Goal: Task Accomplishment & Management: Complete application form

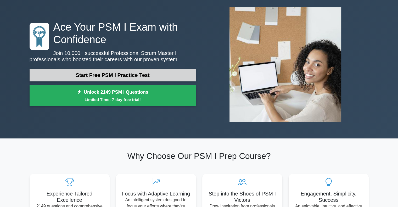
click at [149, 75] on link "Start Free PSM I Practice Test" at bounding box center [113, 75] width 167 height 13
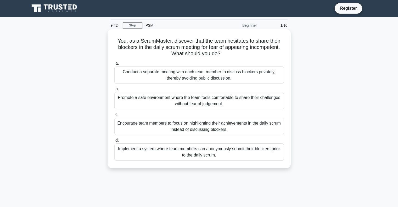
click at [146, 101] on div "Promote a safe environment where the team feels comfortable to share their chal…" at bounding box center [199, 100] width 170 height 17
click at [114, 91] on input "b. Promote a safe environment where the team feels comfortable to share their c…" at bounding box center [114, 88] width 0 height 3
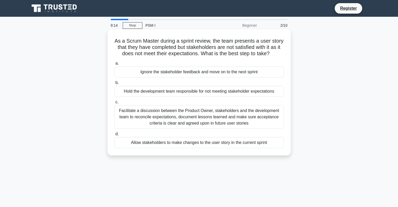
click at [142, 123] on div "Facilitate a discussion between the Product Owner, stakeholders and the develop…" at bounding box center [199, 117] width 170 height 24
click at [114, 104] on input "c. Facilitate a discussion between the Product Owner, stakeholders and the deve…" at bounding box center [114, 102] width 0 height 3
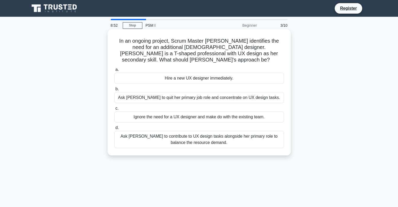
click at [150, 133] on div "Ask Rebecca to contribute to UX design tasks alongside her primary role to bala…" at bounding box center [199, 139] width 170 height 17
click at [114, 130] on input "d. Ask Rebecca to contribute to UX design tasks alongside her primary role to b…" at bounding box center [114, 127] width 0 height 3
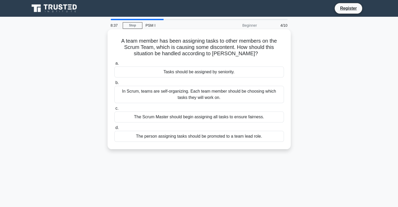
click at [136, 94] on div "In Scrum, teams are self-organizing. Each team member should be choosing which …" at bounding box center [199, 94] width 170 height 17
click at [114, 85] on input "b. In Scrum, teams are self-organizing. Each team member should be choosing whi…" at bounding box center [114, 82] width 0 height 3
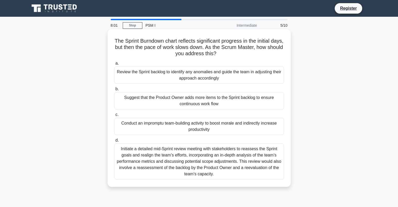
click at [148, 78] on div "Review the Sprint backlog to identify any anomalies and guide the team in adjus…" at bounding box center [199, 75] width 170 height 17
click at [114, 65] on input "a. Review the Sprint backlog to identify any anomalies and guide the team in ad…" at bounding box center [114, 63] width 0 height 3
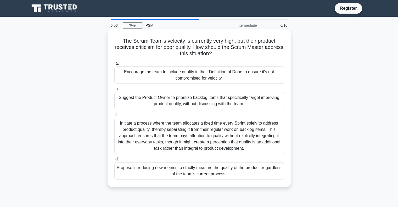
click at [185, 174] on div "Propose introducing new metrics to strictly measure the quality of the product,…" at bounding box center [199, 170] width 170 height 17
click at [114, 161] on input "d. Propose introducing new metrics to strictly measure the quality of the produ…" at bounding box center [114, 159] width 0 height 3
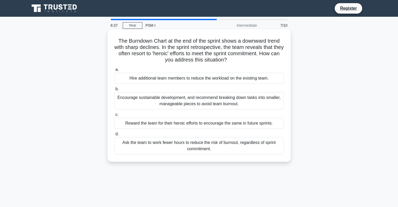
click at [162, 105] on div "Encourage sustainable development, and recommend breaking down tasks into small…" at bounding box center [199, 100] width 170 height 17
click at [114, 91] on input "b. Encourage sustainable development, and recommend breaking down tasks into sm…" at bounding box center [114, 88] width 0 height 3
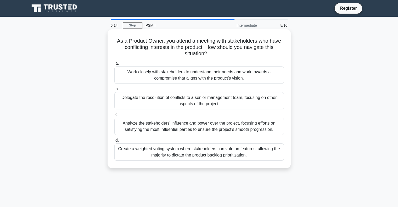
click at [159, 81] on div "Work closely with stakeholders to understand their needs and work towards a com…" at bounding box center [199, 75] width 170 height 17
click at [114, 65] on input "a. Work closely with stakeholders to understand their needs and work towards a …" at bounding box center [114, 63] width 0 height 3
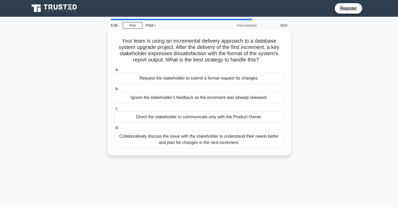
click at [171, 141] on div "Collaboratively discuss the issue with the stakeholder to understand their need…" at bounding box center [199, 139] width 170 height 17
click at [114, 130] on input "d. Collaboratively discuss the issue with the stakeholder to understand their n…" at bounding box center [114, 127] width 0 height 3
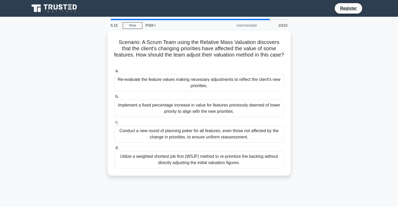
click at [171, 141] on div "Conduct a new round of planning poker for all features, even those not affected…" at bounding box center [199, 133] width 170 height 17
click at [114, 124] on input "c. Conduct a new round of planning poker for all features, even those not affec…" at bounding box center [114, 122] width 0 height 3
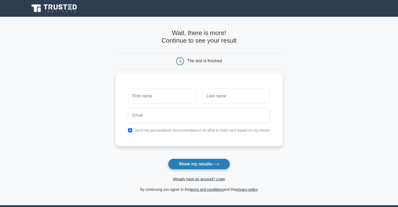
click at [190, 160] on button "Show my results" at bounding box center [199, 164] width 62 height 11
type input "Isa"
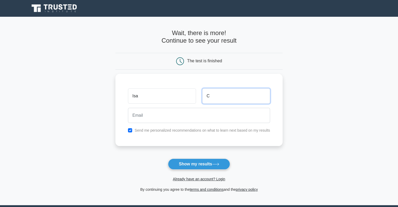
type input "C"
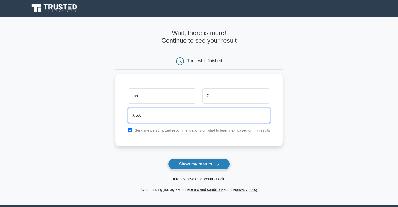
type input "XSX"
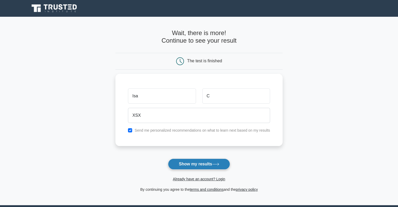
click at [183, 162] on button "Show my results" at bounding box center [199, 164] width 62 height 11
